Goal: Answer question/provide support: Share knowledge or assist other users

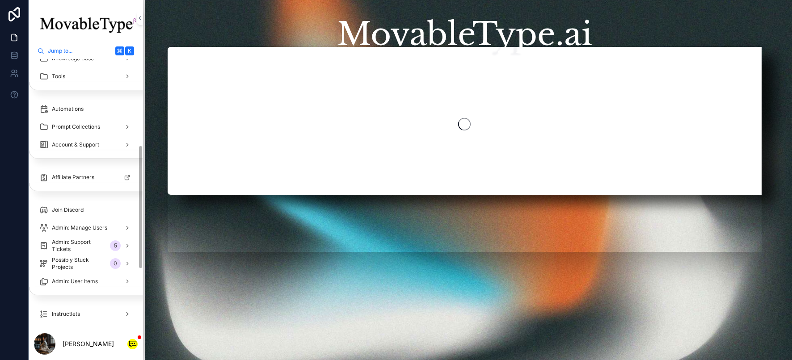
scroll to position [315, 0]
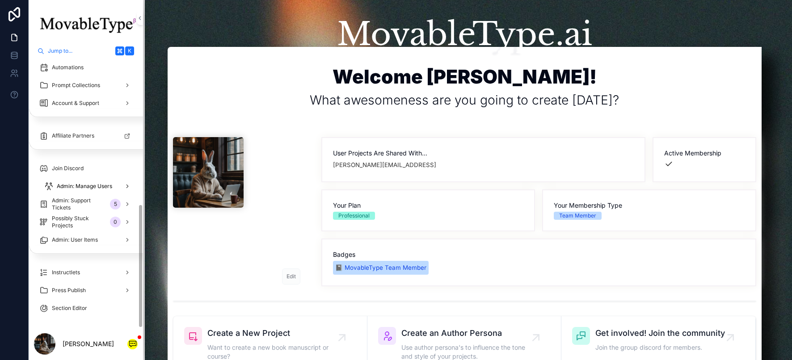
click at [116, 186] on div "Admin: Manage Users" at bounding box center [88, 186] width 88 height 14
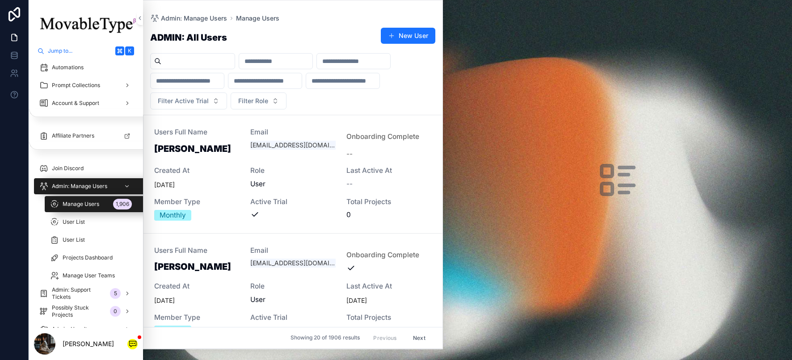
click at [176, 67] on div "scrollable content" at bounding box center [192, 61] width 85 height 16
click at [84, 287] on span "Admin: Support Tickets" at bounding box center [82, 294] width 50 height 14
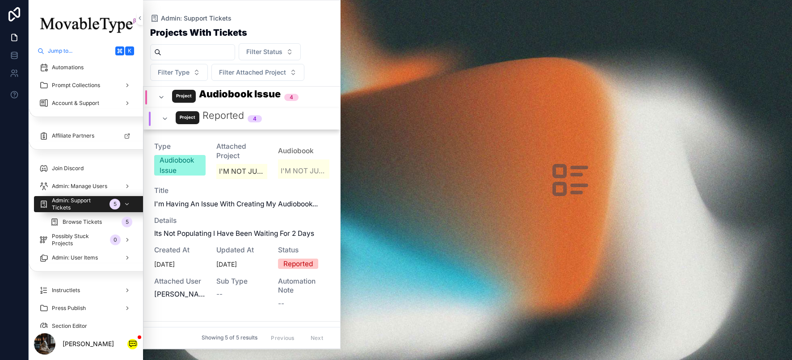
click at [193, 212] on div "Type Audiobook Issue Attached Project I'M NOT JUST A VERSE—I'M A P31 KIND OF WO…" at bounding box center [241, 225] width 175 height 167
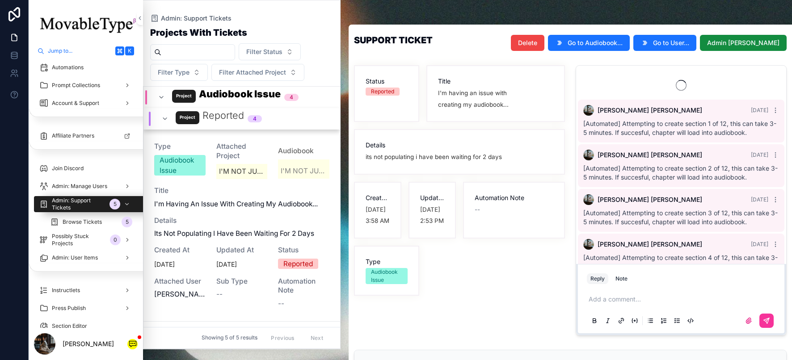
scroll to position [798, 0]
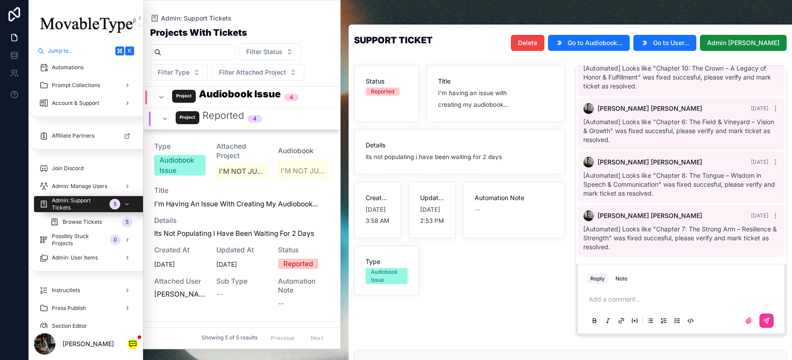
click at [623, 44] on span "Go to Audiobook..." at bounding box center [595, 42] width 55 height 9
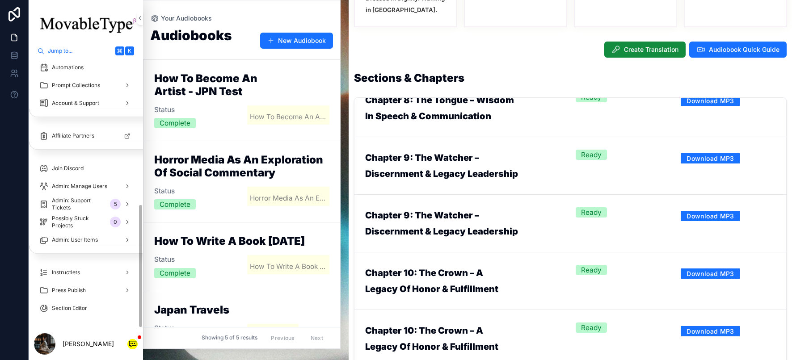
scroll to position [984, 0]
